Goal: Transaction & Acquisition: Purchase product/service

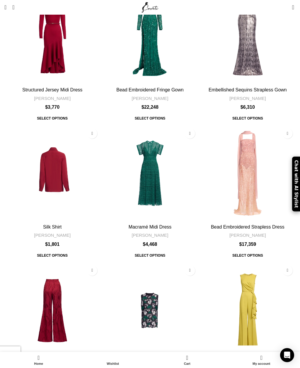
scroll to position [1076, 0]
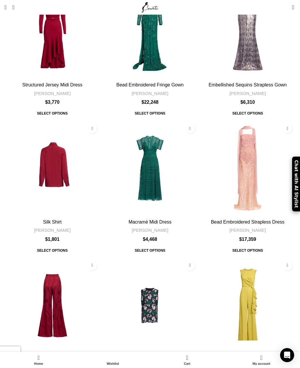
click at [253, 257] on img "Stud Embellished Cady Jumpsuit" at bounding box center [248, 305] width 96 height 96
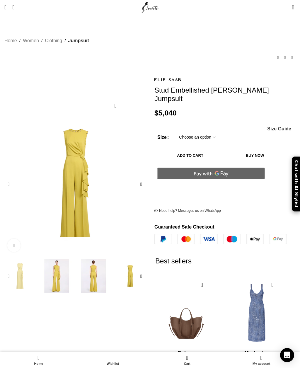
click at [56, 268] on img "2 / 5" at bounding box center [57, 276] width 34 height 34
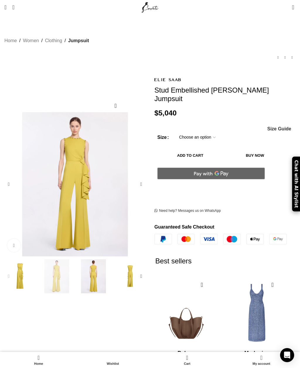
scroll to position [0, 63]
click at [95, 267] on img "3 / 5" at bounding box center [93, 276] width 34 height 34
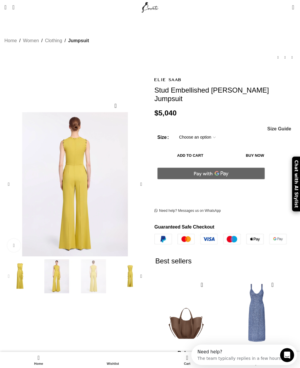
scroll to position [0, 0]
click at [127, 266] on img "4 / 5" at bounding box center [130, 276] width 34 height 34
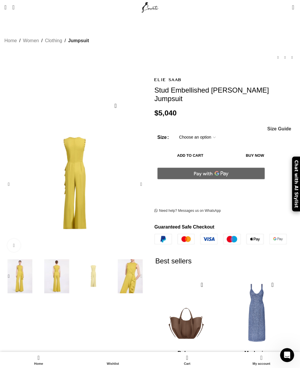
click at [95, 267] on img "4 / 5" at bounding box center [93, 276] width 34 height 34
click at [96, 268] on img "4 / 5" at bounding box center [93, 276] width 34 height 34
click at [125, 261] on img "5 / 5" at bounding box center [130, 276] width 34 height 34
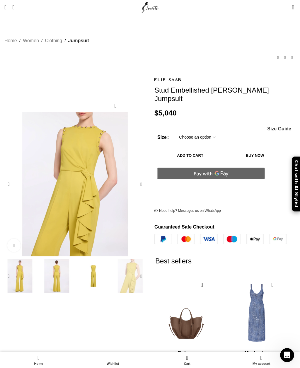
scroll to position [0, 126]
click at [21, 270] on img "2 / 5" at bounding box center [20, 276] width 34 height 34
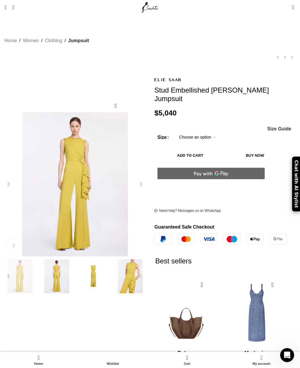
click at [58, 272] on img "3 / 5" at bounding box center [57, 276] width 34 height 34
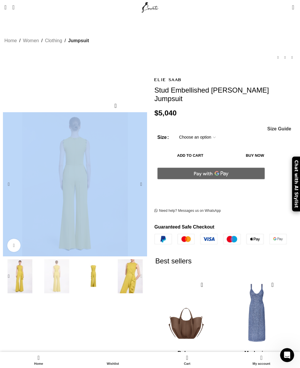
click at [149, 59] on div "Home Women Clothing Jumpsuit Stud Embellished [PERSON_NAME] Jumpsuit Sequins Sh…" at bounding box center [149, 48] width 291 height 43
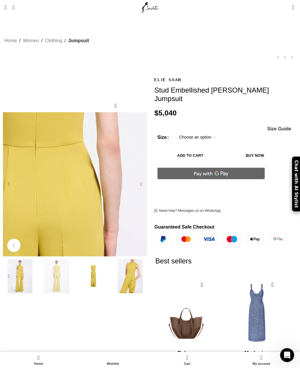
click at [91, 162] on img "3 / 5" at bounding box center [39, 247] width 550 height 750
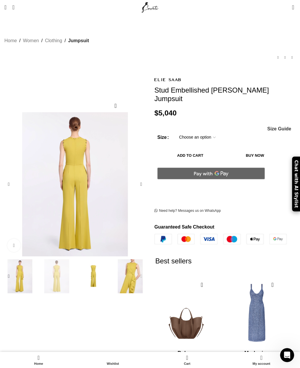
scroll to position [0, 189]
click at [89, 142] on img "3 / 5" at bounding box center [39, 247] width 550 height 750
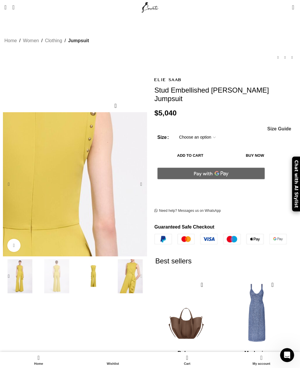
click at [98, 134] on img "3 / 5" at bounding box center [35, 330] width 550 height 750
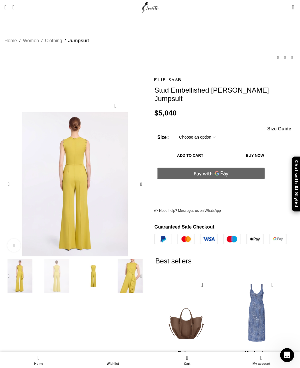
click at [11, 239] on link "Click to enlarge" at bounding box center [13, 245] width 13 height 13
click at [105, 0] on div "Menu Search" at bounding box center [69, 7] width 136 height 15
